Goal: Transaction & Acquisition: Purchase product/service

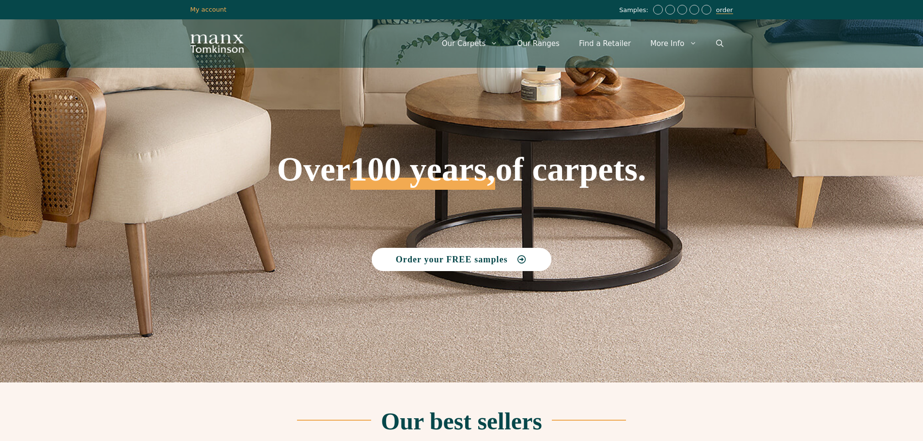
click at [724, 10] on link "order" at bounding box center [724, 10] width 17 height 8
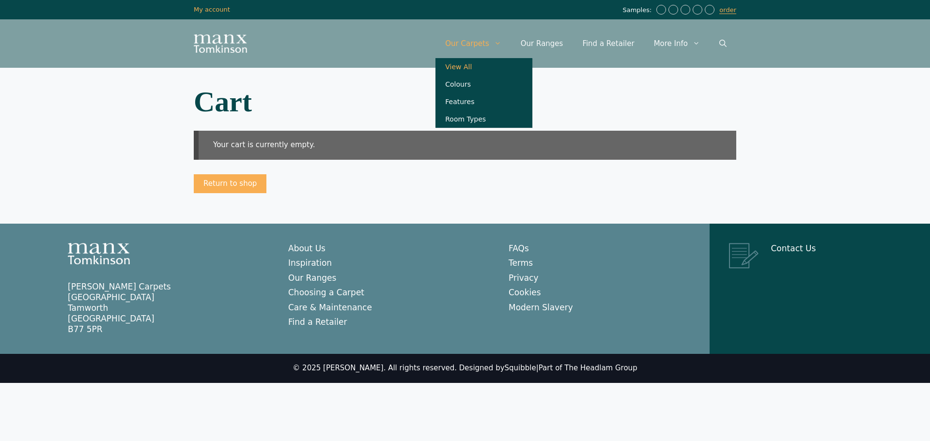
click at [486, 67] on link "View All" at bounding box center [483, 66] width 97 height 17
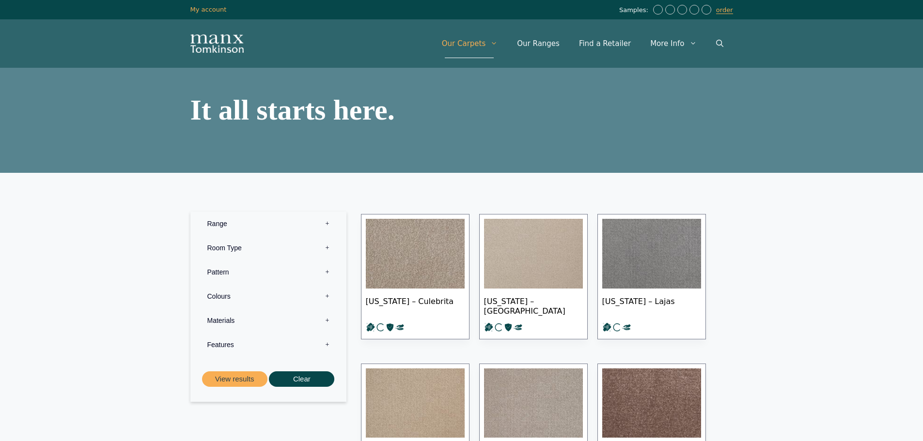
click at [326, 270] on label "Pattern 0" at bounding box center [268, 272] width 141 height 24
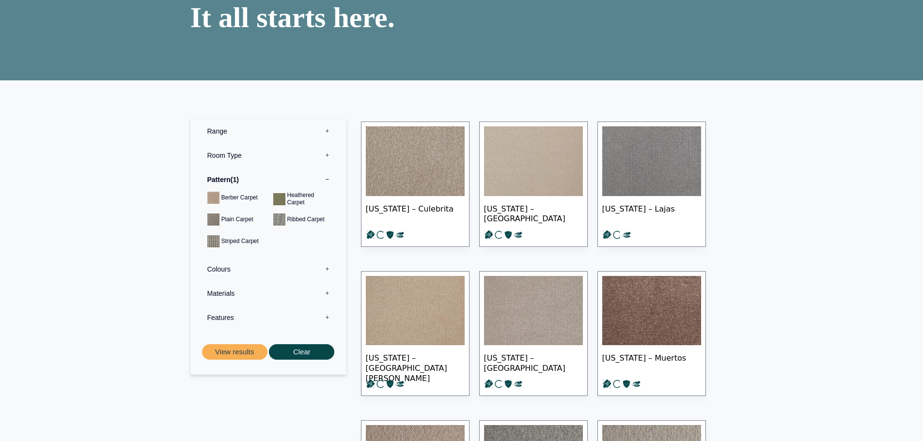
scroll to position [97, 0]
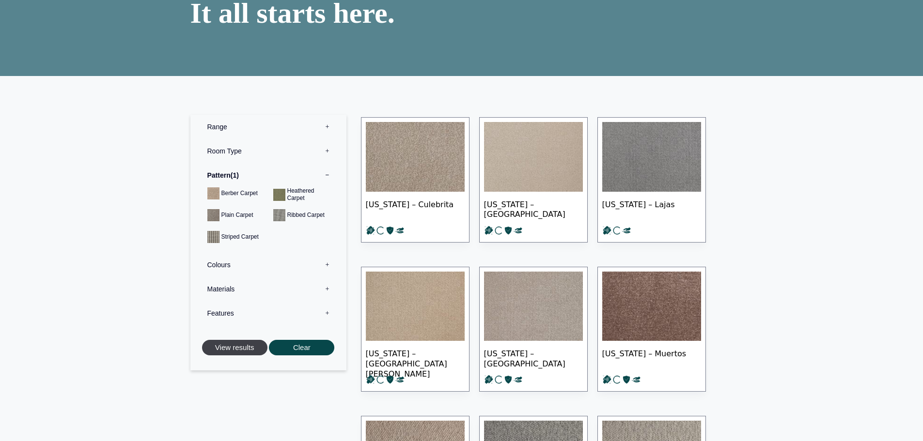
click at [229, 349] on button "View results" at bounding box center [234, 348] width 65 height 16
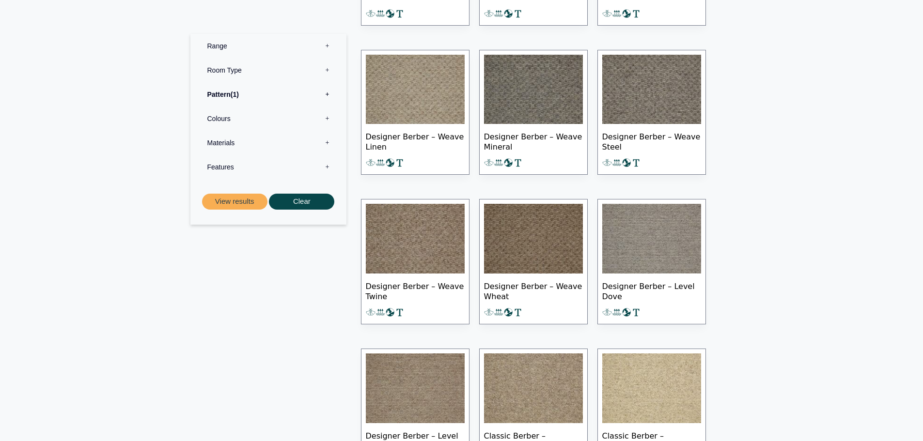
scroll to position [1985, 0]
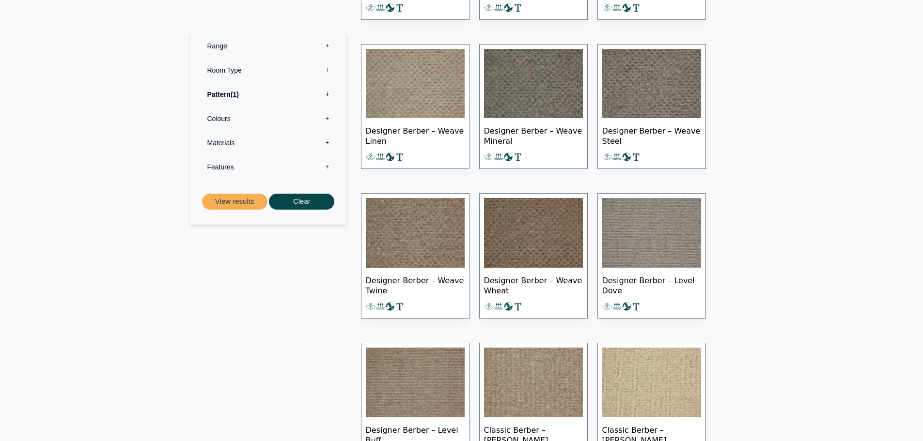
click at [425, 86] on img at bounding box center [415, 84] width 99 height 70
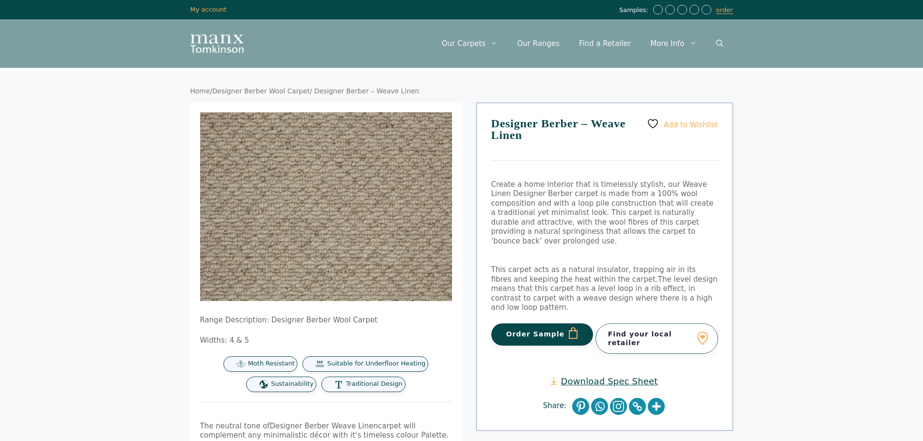
click at [519, 323] on button "Order Sample" at bounding box center [542, 334] width 102 height 22
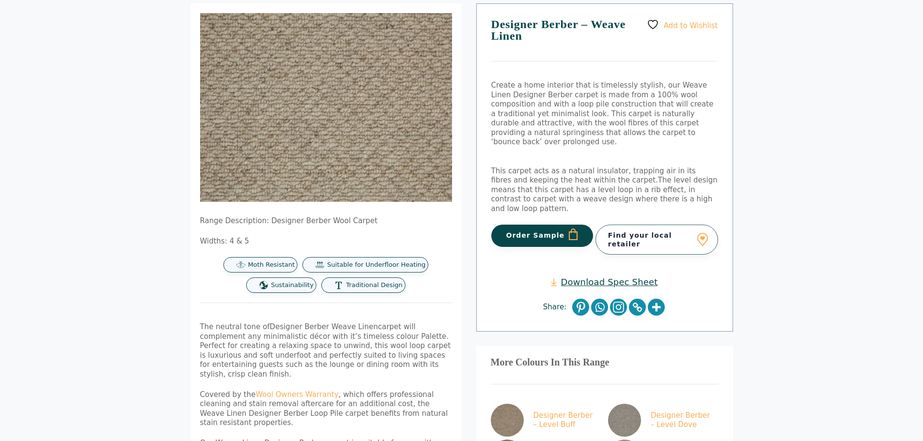
scroll to position [97, 0]
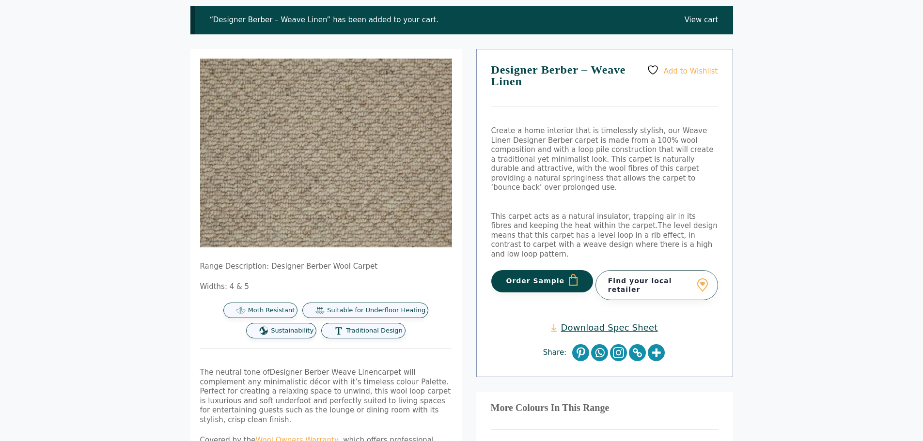
click at [523, 270] on button "Order Sample" at bounding box center [542, 281] width 102 height 22
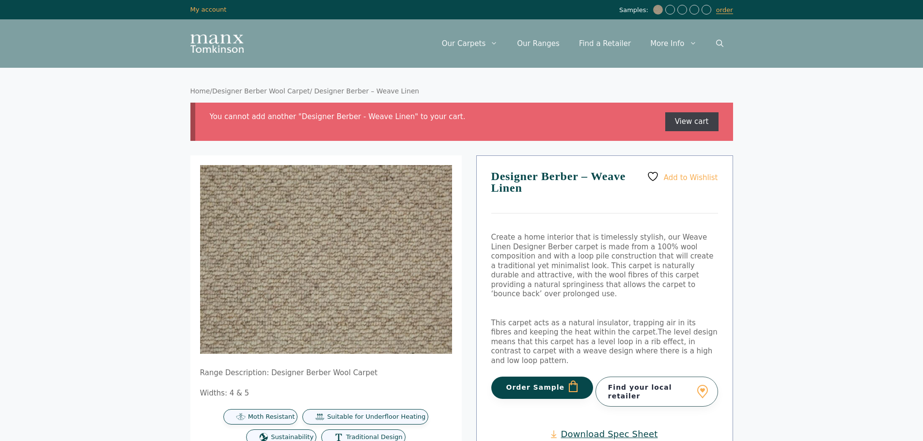
click at [699, 119] on link "View cart" at bounding box center [691, 121] width 53 height 19
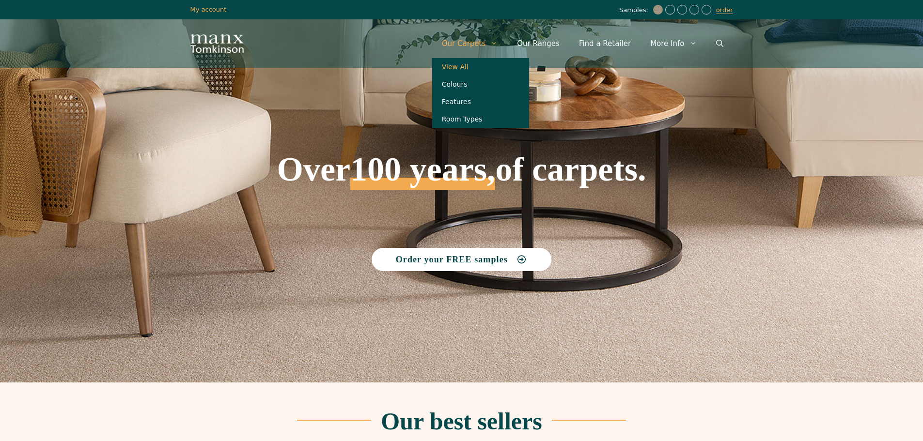
click at [478, 67] on link "View All" at bounding box center [480, 66] width 97 height 17
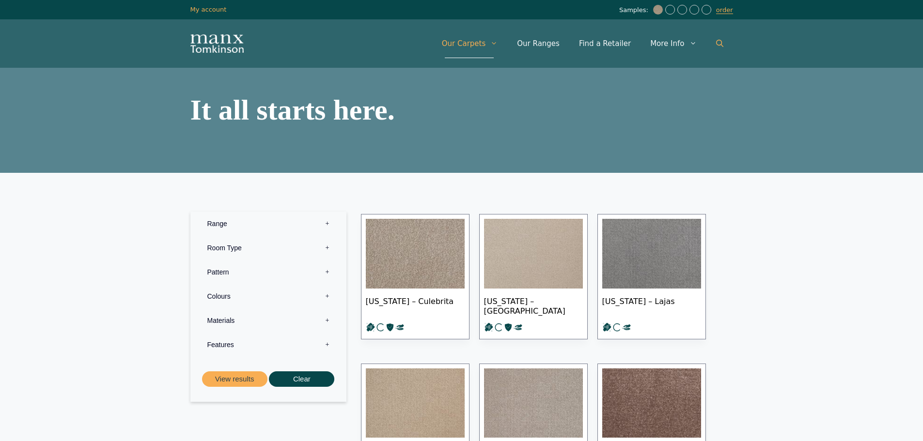
click at [723, 45] on icon "Open Search Bar" at bounding box center [719, 43] width 7 height 7
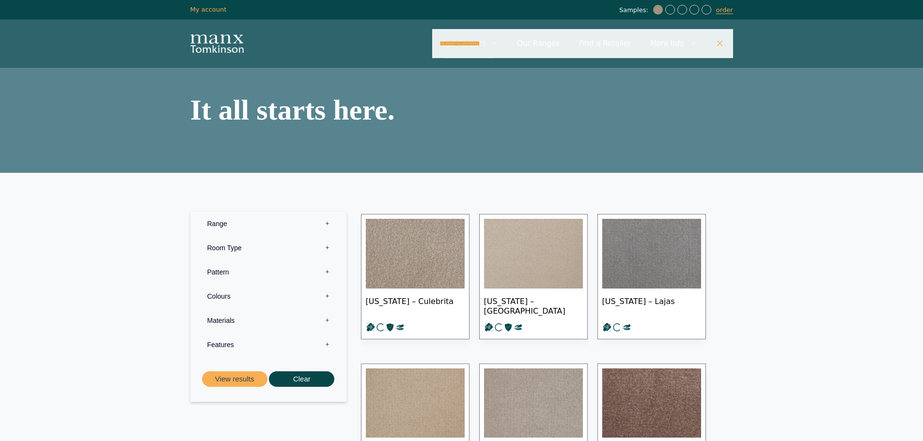
type input "**********"
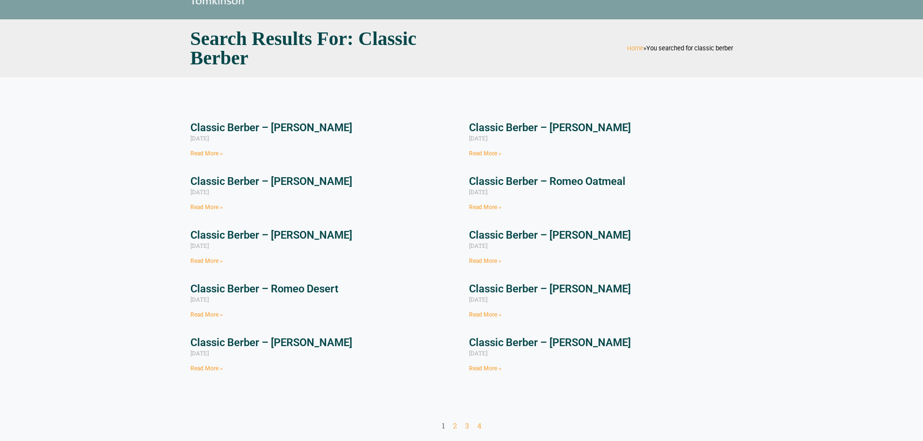
scroll to position [145, 0]
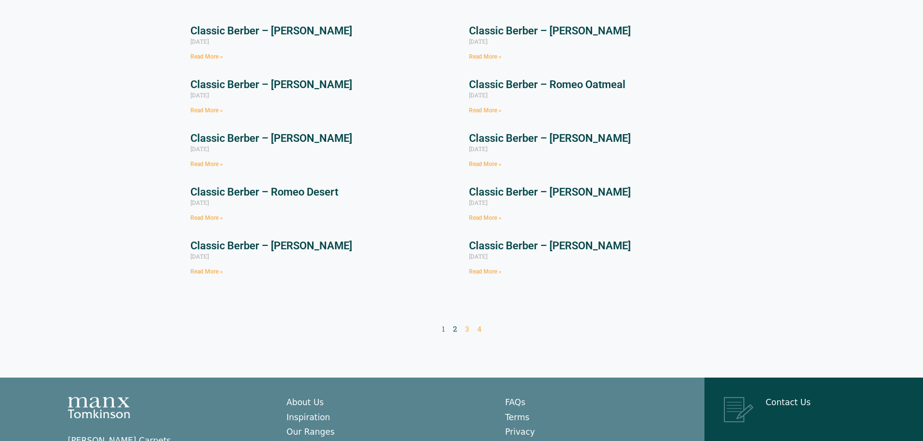
click at [453, 329] on link "Page 2" at bounding box center [455, 329] width 4 height 10
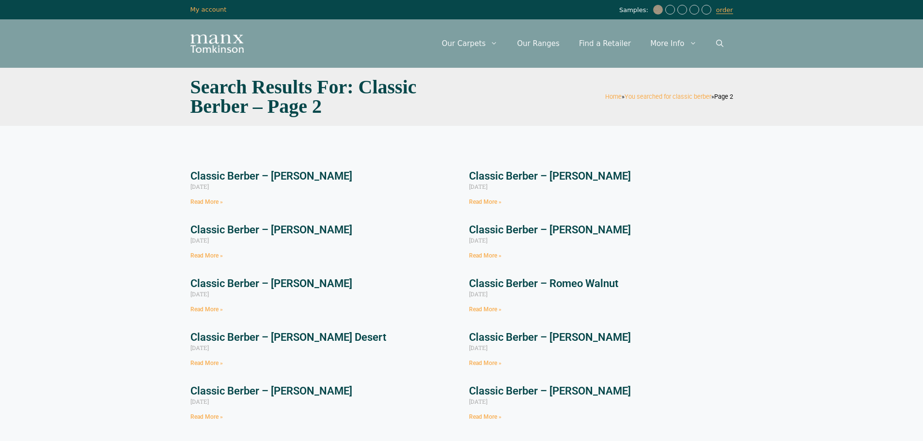
click at [261, 174] on link "Classic Berber – Juliet Pewter" at bounding box center [271, 176] width 162 height 12
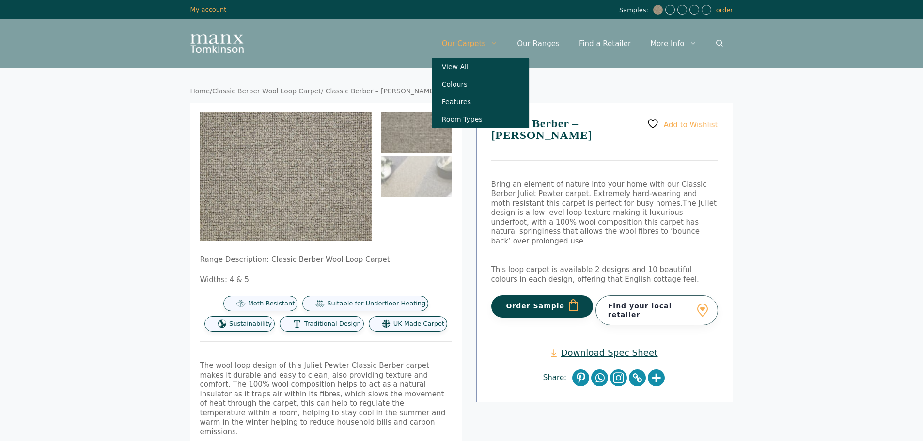
click at [497, 44] on icon "Primary" at bounding box center [493, 43] width 7 height 7
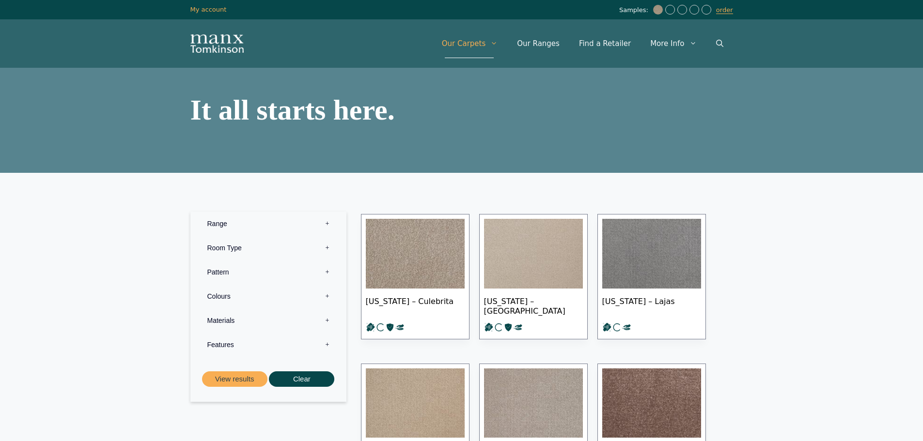
click at [328, 274] on label "Pattern 0" at bounding box center [268, 272] width 141 height 24
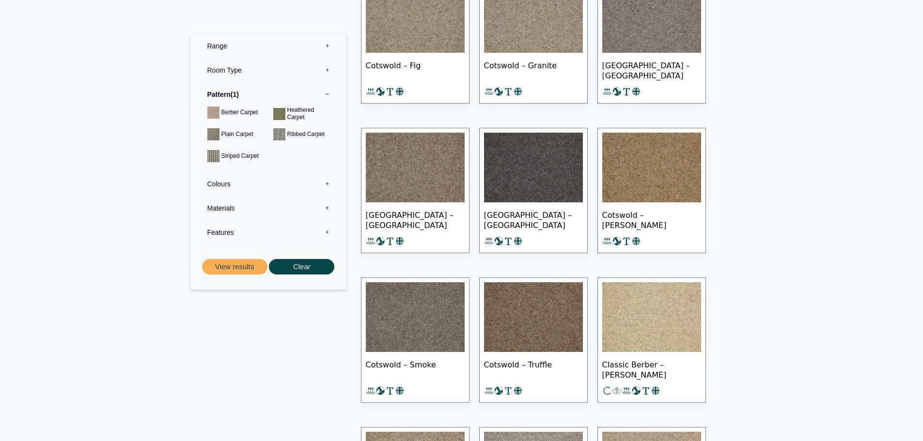
scroll to position [10799, 0]
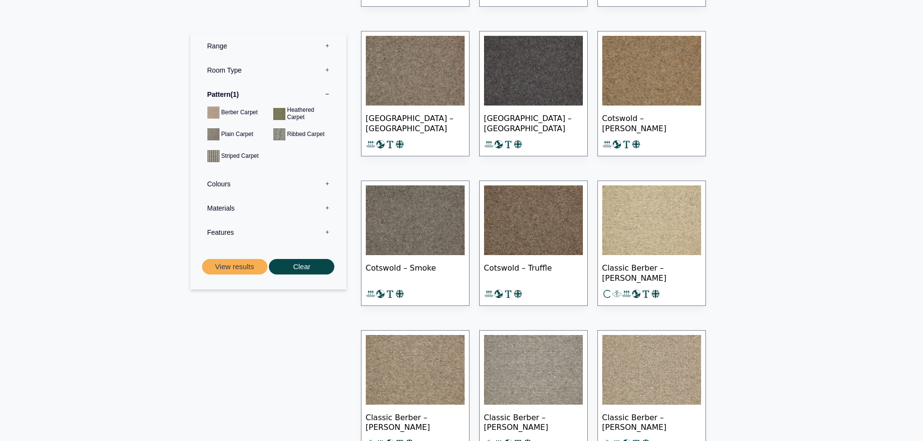
click at [646, 214] on img at bounding box center [651, 220] width 99 height 70
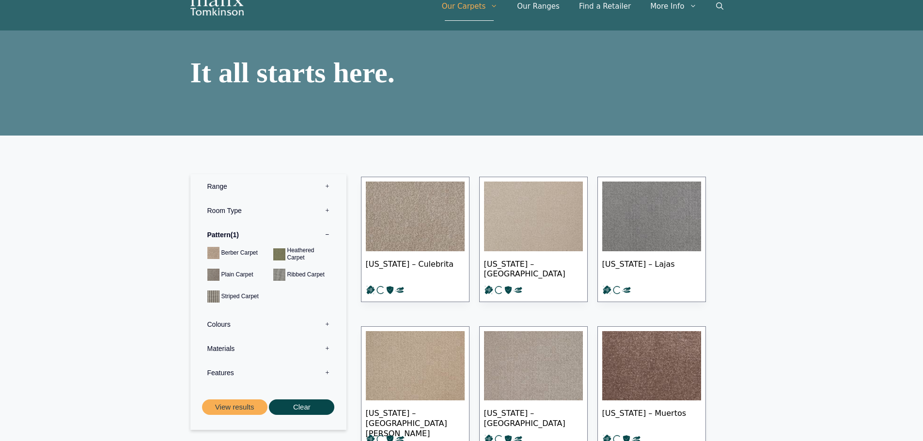
scroll to position [0, 0]
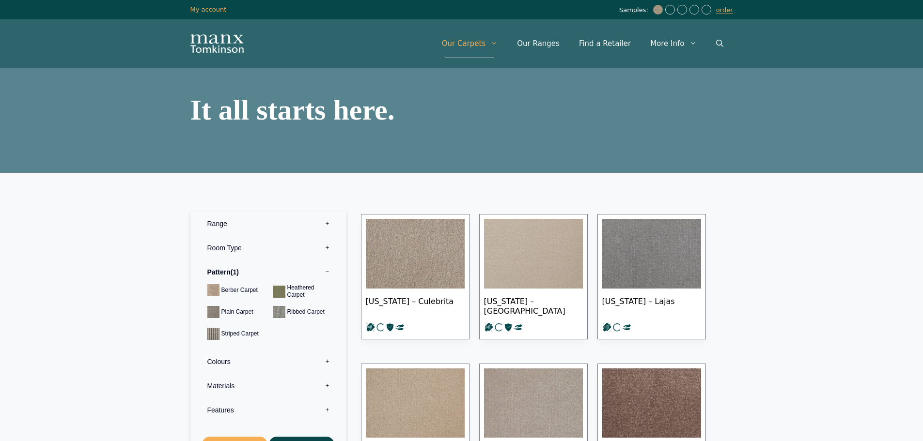
click at [659, 10] on img at bounding box center [658, 10] width 10 height 10
click at [725, 12] on link "order" at bounding box center [724, 10] width 17 height 8
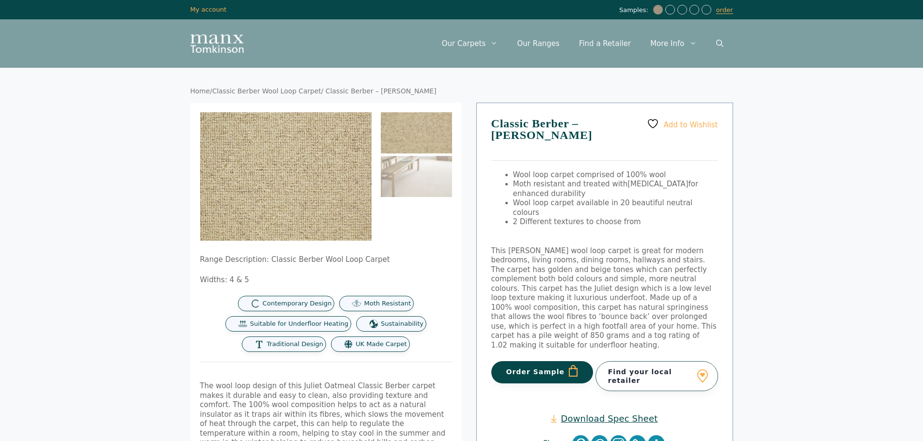
click at [524, 361] on button "Order Sample" at bounding box center [542, 372] width 102 height 22
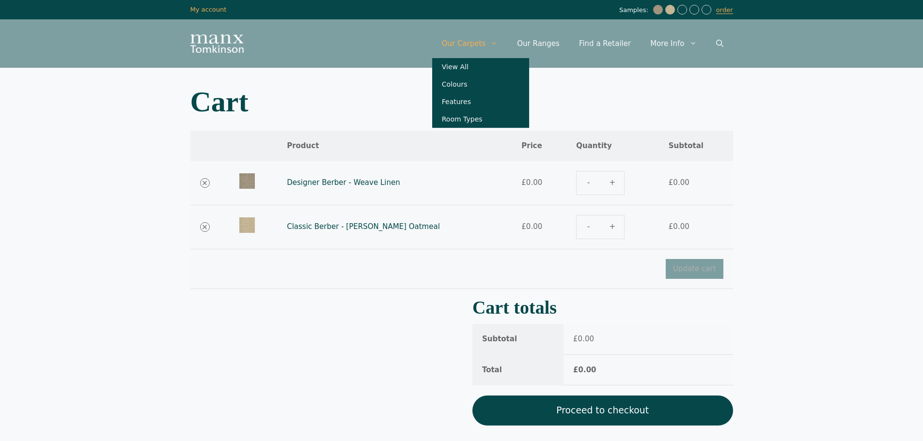
click at [503, 42] on span "Primary" at bounding box center [496, 43] width 22 height 29
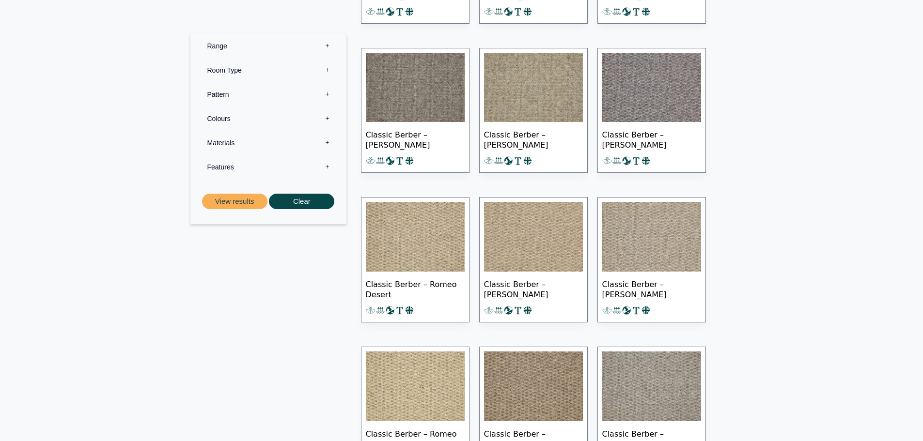
scroll to position [11376, 0]
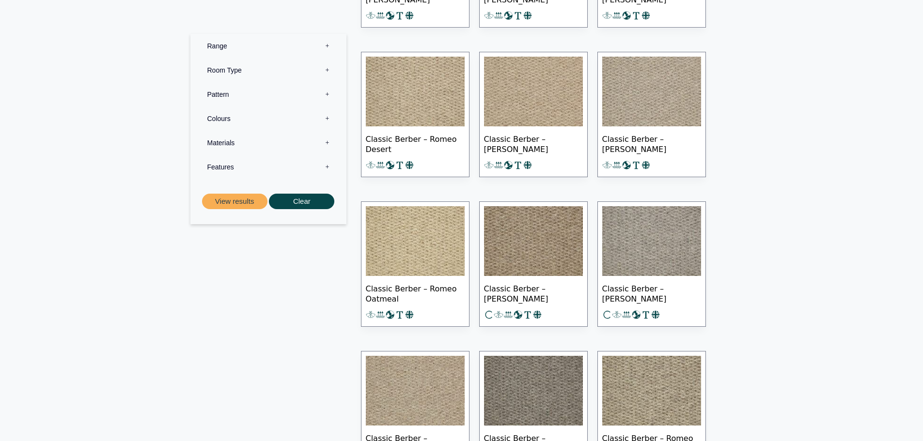
click at [408, 259] on img at bounding box center [415, 241] width 99 height 70
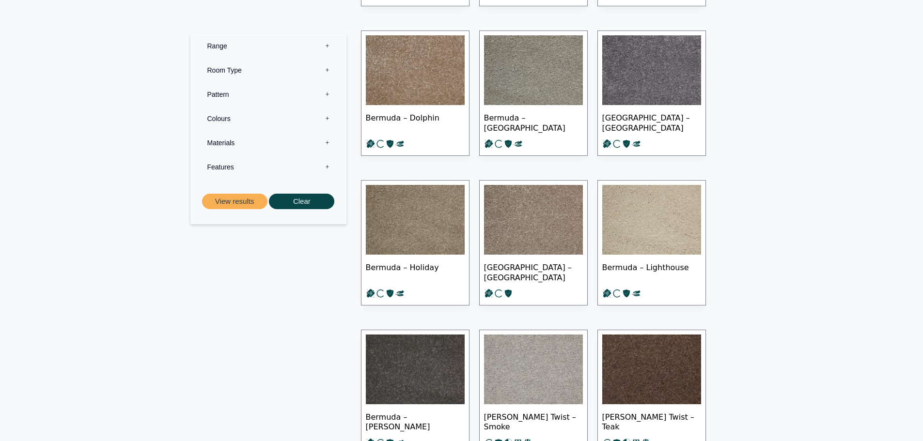
scroll to position [0, 0]
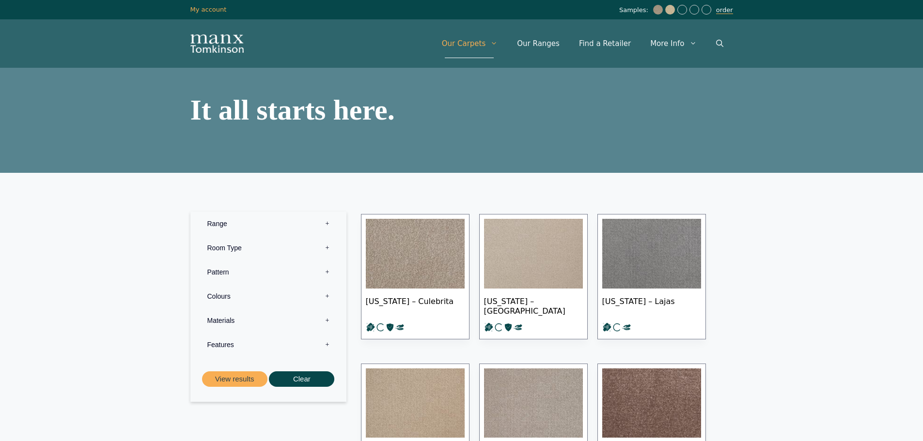
click at [728, 11] on link "order" at bounding box center [724, 10] width 17 height 8
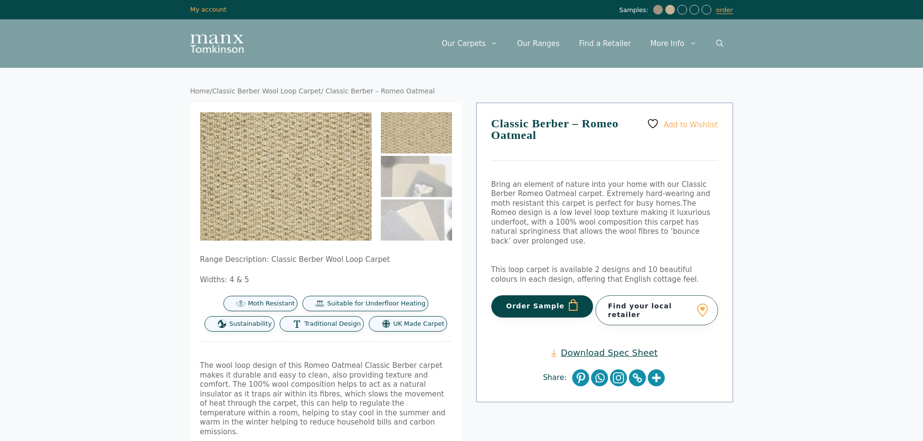
click at [541, 303] on button "Order Sample" at bounding box center [542, 306] width 102 height 22
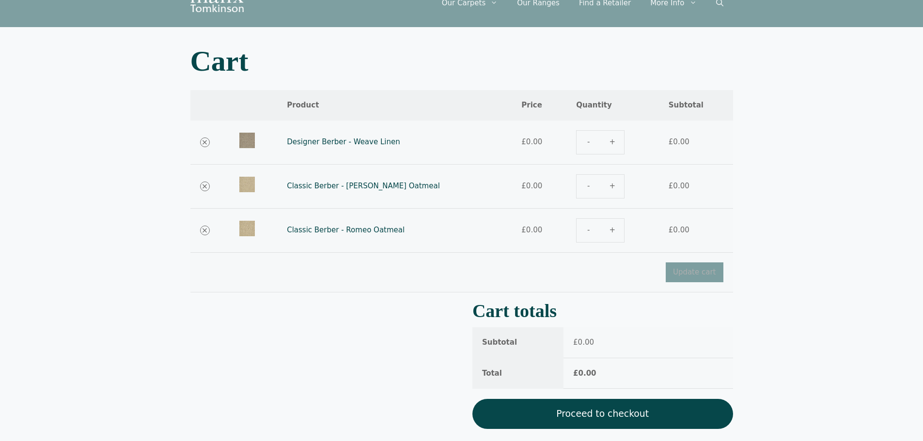
scroll to position [145, 0]
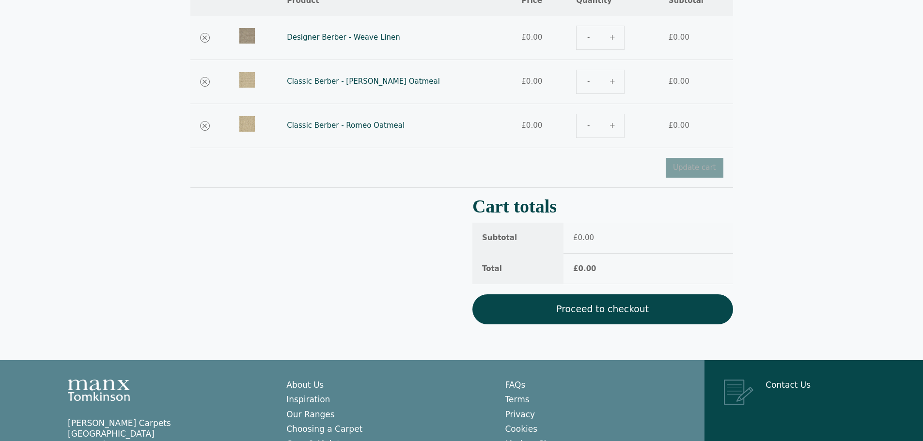
click at [578, 311] on link "Proceed to checkout" at bounding box center [602, 309] width 261 height 30
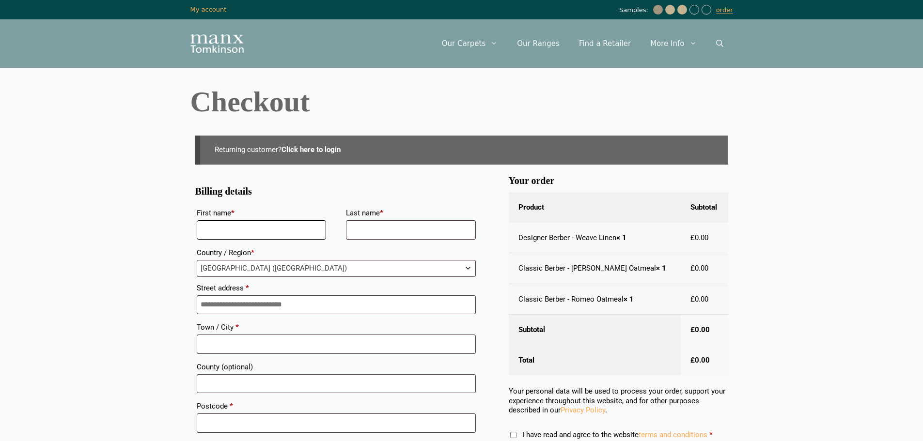
click at [272, 230] on input "First name *" at bounding box center [262, 229] width 130 height 19
type input "*****"
click at [420, 222] on input "Last name *" at bounding box center [411, 229] width 130 height 19
type input "********"
click at [283, 306] on input "Street address *" at bounding box center [336, 304] width 279 height 19
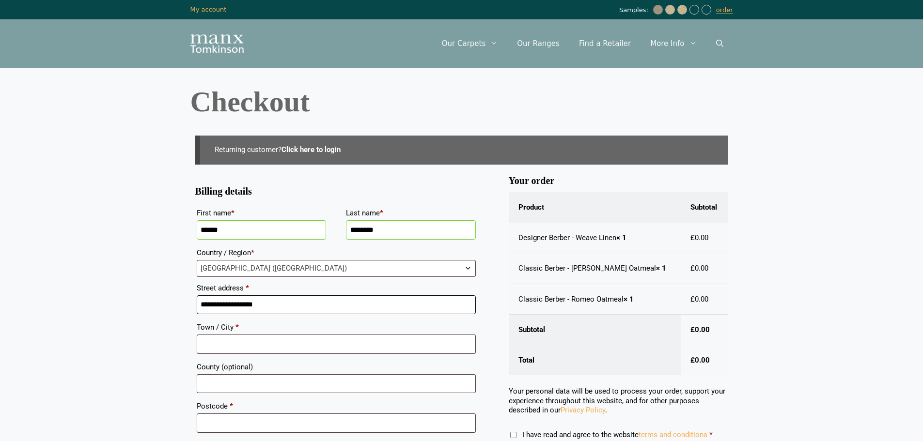
type input "**********"
click at [366, 346] on input "Town / City *" at bounding box center [336, 344] width 279 height 19
type input "**********"
click at [334, 419] on input "Postcode *" at bounding box center [336, 423] width 279 height 19
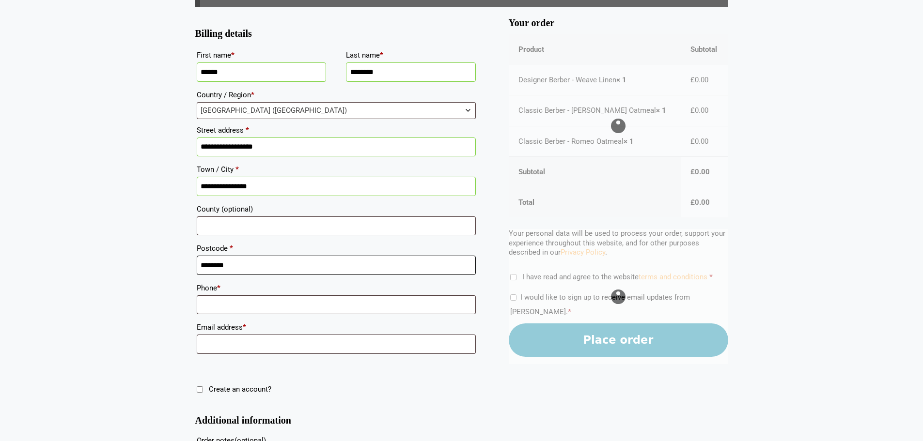
scroll to position [194, 0]
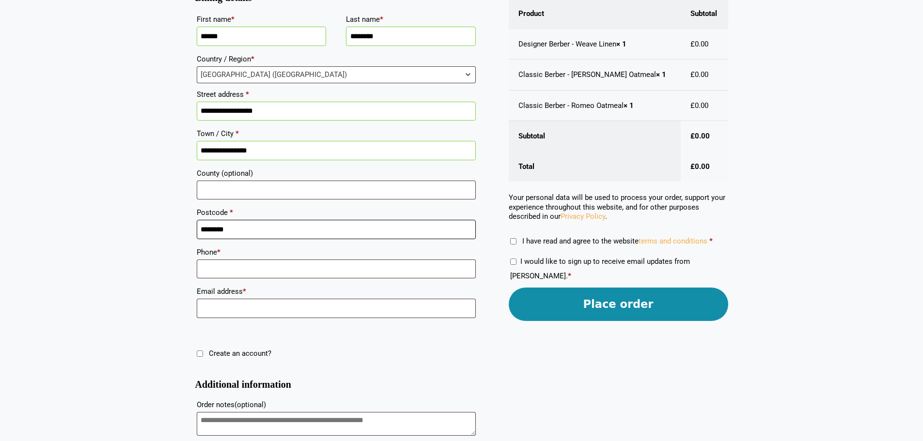
type input "********"
click at [330, 266] on input "Phone *" at bounding box center [336, 269] width 279 height 19
type input "**********"
click at [304, 309] on input "Email address *" at bounding box center [336, 308] width 279 height 19
type input "**********"
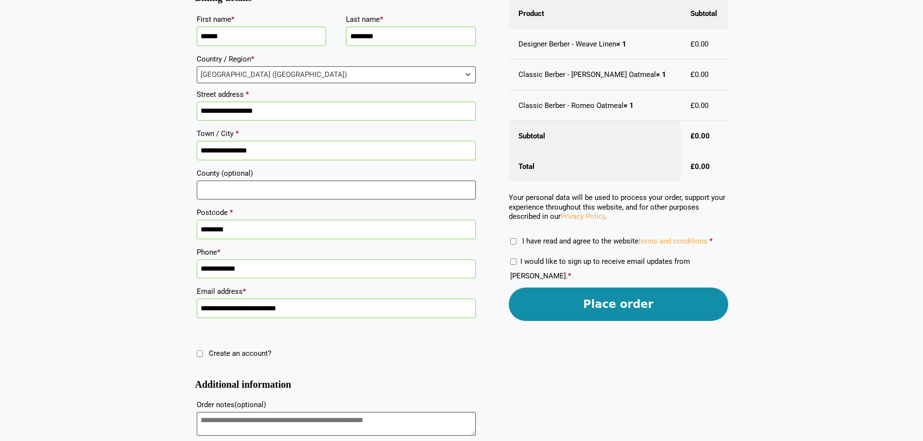
click at [615, 305] on button "Place order" at bounding box center [617, 304] width 219 height 33
